Goal: Information Seeking & Learning: Learn about a topic

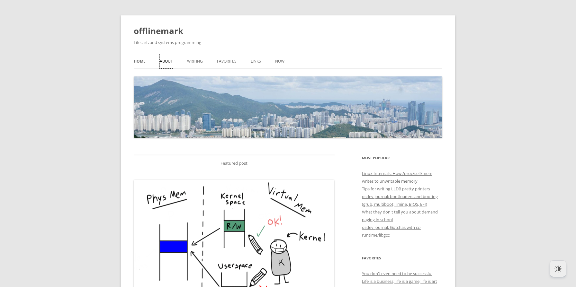
click at [162, 61] on link "About" at bounding box center [166, 61] width 13 height 14
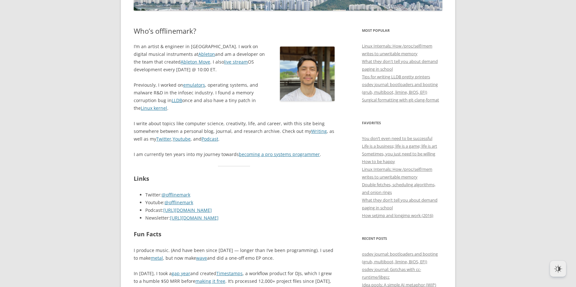
scroll to position [131, 0]
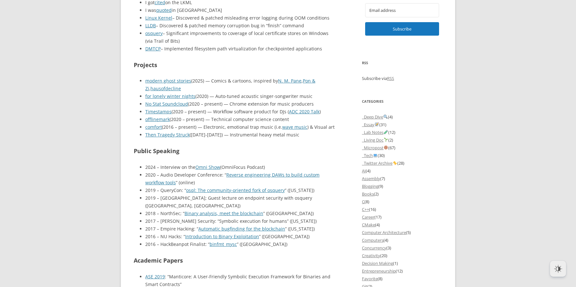
scroll to position [478, 0]
click at [99, 174] on body "offlinemark Life, art, and systems programming Menu Skip to content Home About …" at bounding box center [288, 227] width 576 height 1378
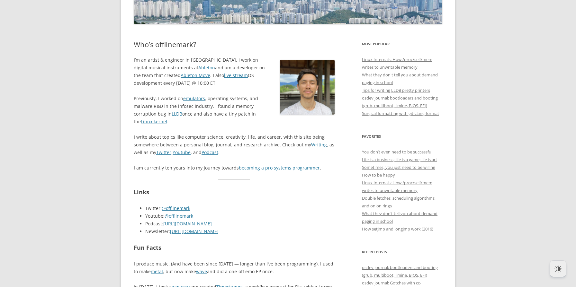
scroll to position [113, 0]
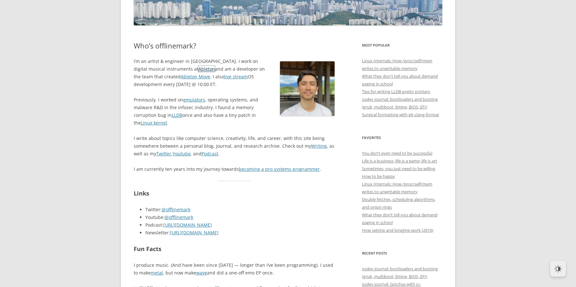
click at [198, 67] on link "Ableton" at bounding box center [206, 69] width 17 height 6
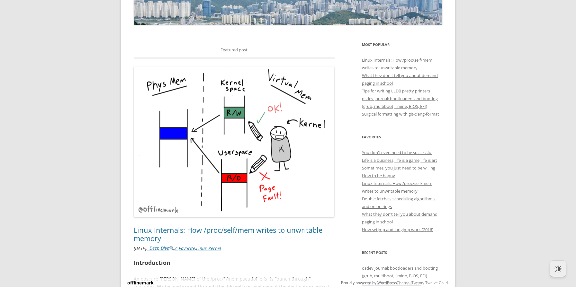
scroll to position [113, 0]
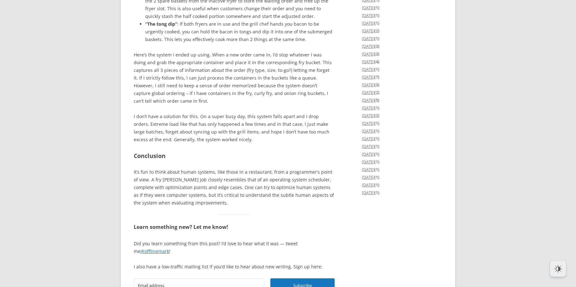
scroll to position [1155, 0]
